Goal: Check status: Check status

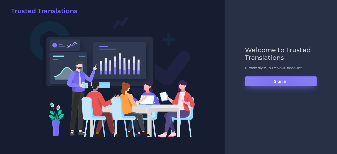
click at [277, 80] on button "Sign in" at bounding box center [281, 81] width 72 height 10
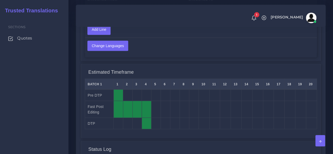
scroll to position [474, 0]
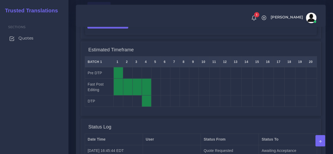
click at [33, 36] on span "Quotes" at bounding box center [25, 38] width 15 height 6
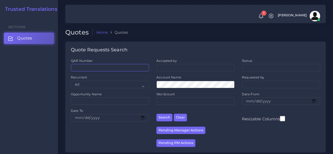
click at [102, 66] on input "QAR Number" at bounding box center [110, 67] width 78 height 7
paste input "QAR123532"
type input "QAR123532"
click at [156, 114] on button "Search" at bounding box center [164, 118] width 16 height 8
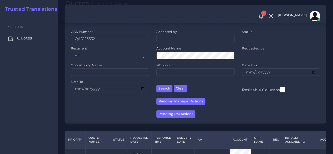
scroll to position [67, 0]
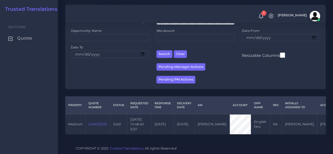
click at [106, 122] on link "QAR123532" at bounding box center [97, 124] width 18 height 4
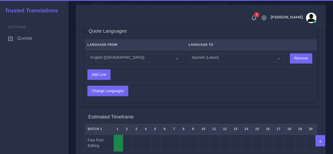
scroll to position [290, 0]
